Goal: Transaction & Acquisition: Purchase product/service

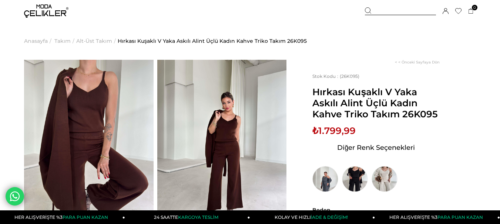
click at [49, 11] on img at bounding box center [46, 10] width 44 height 13
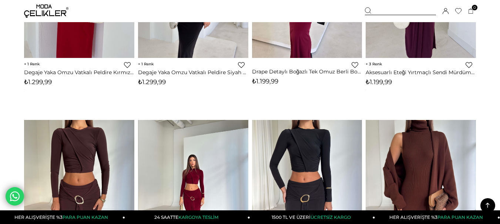
scroll to position [666, 0]
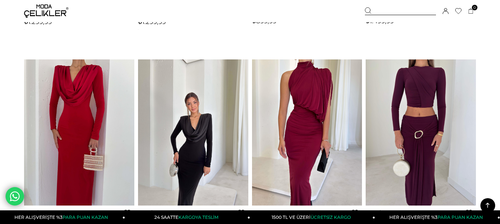
click at [191, 138] on img at bounding box center [193, 133] width 110 height 147
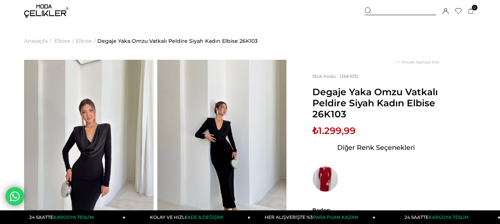
click at [47, 10] on img at bounding box center [46, 10] width 44 height 13
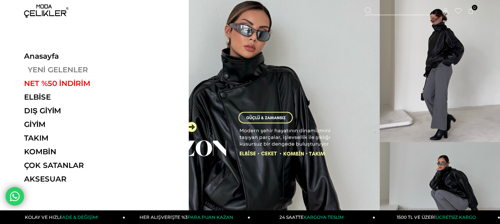
click at [43, 71] on link "YENİ GELENLER" at bounding box center [75, 69] width 102 height 9
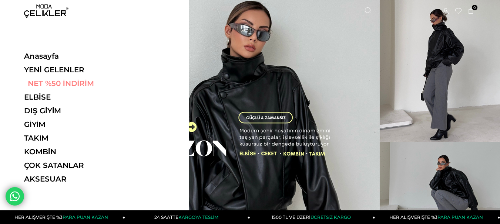
click at [88, 83] on link "NET %50 İNDİRİM" at bounding box center [75, 83] width 102 height 9
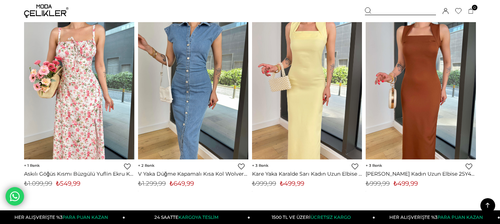
scroll to position [4179, 0]
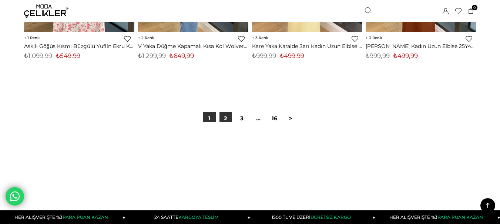
click at [230, 118] on link "2" at bounding box center [225, 118] width 13 height 13
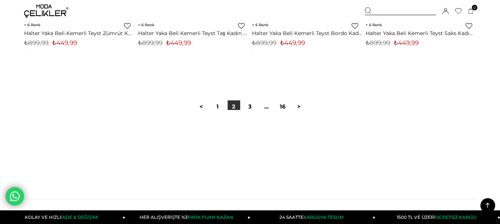
scroll to position [4216, 0]
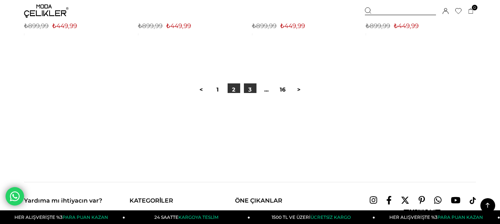
click at [248, 92] on link "3" at bounding box center [250, 90] width 13 height 13
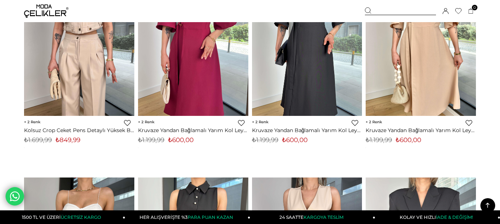
scroll to position [1294, 0]
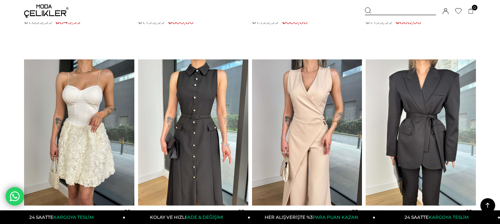
click at [392, 13] on div at bounding box center [400, 11] width 71 height 8
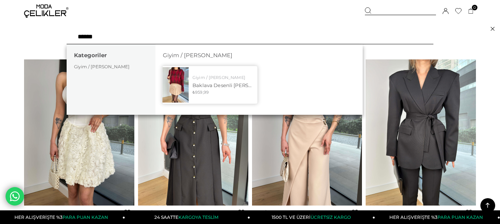
type input "******"
click at [179, 89] on img at bounding box center [175, 84] width 26 height 35
